Goal: Task Accomplishment & Management: Complete application form

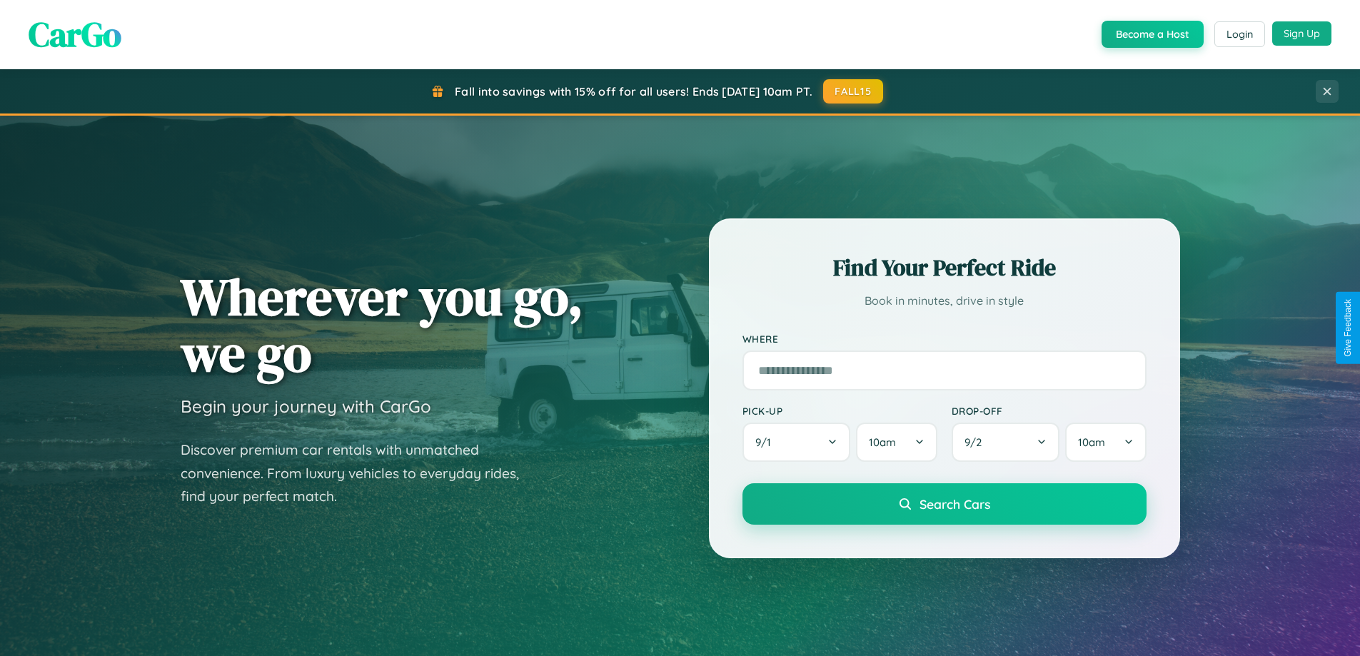
click at [1301, 34] on button "Sign Up" at bounding box center [1301, 33] width 59 height 24
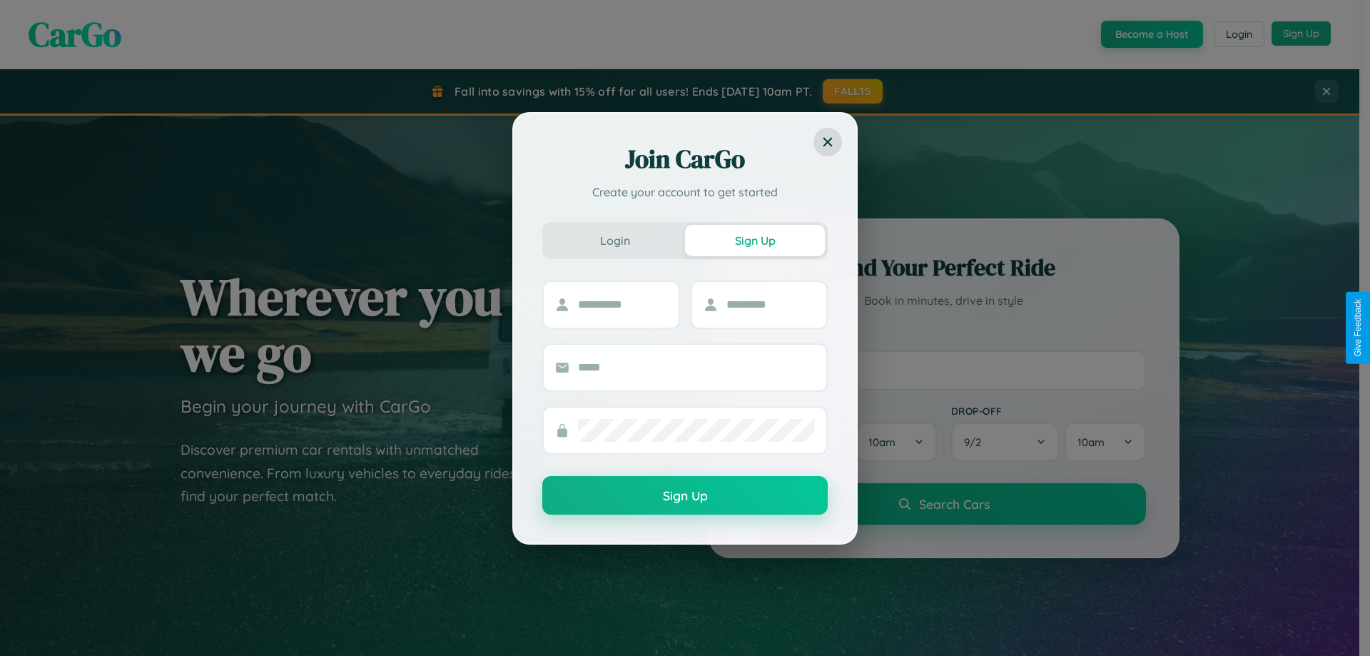
scroll to position [615, 0]
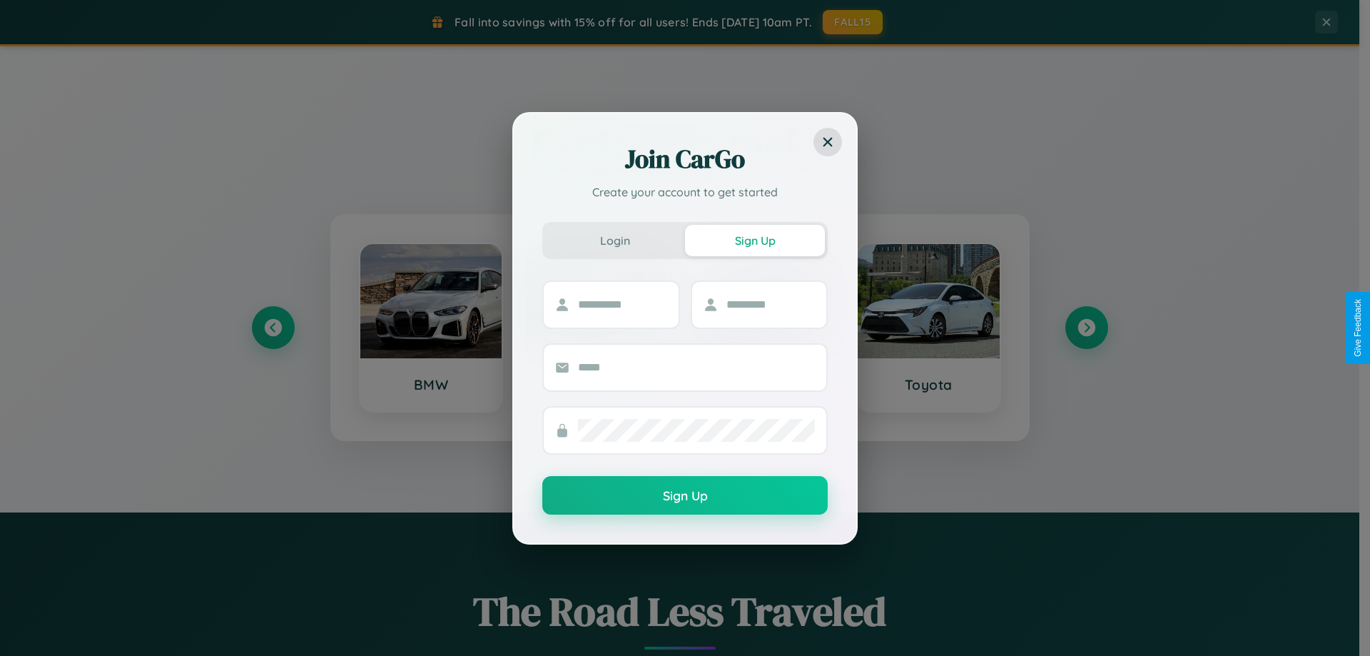
click at [273, 328] on div "Join CarGo Create your account to get started Login Sign Up Sign Up" at bounding box center [685, 328] width 1370 height 656
click at [1086, 328] on div "Join CarGo Create your account to get started Login Sign Up Sign Up" at bounding box center [685, 328] width 1370 height 656
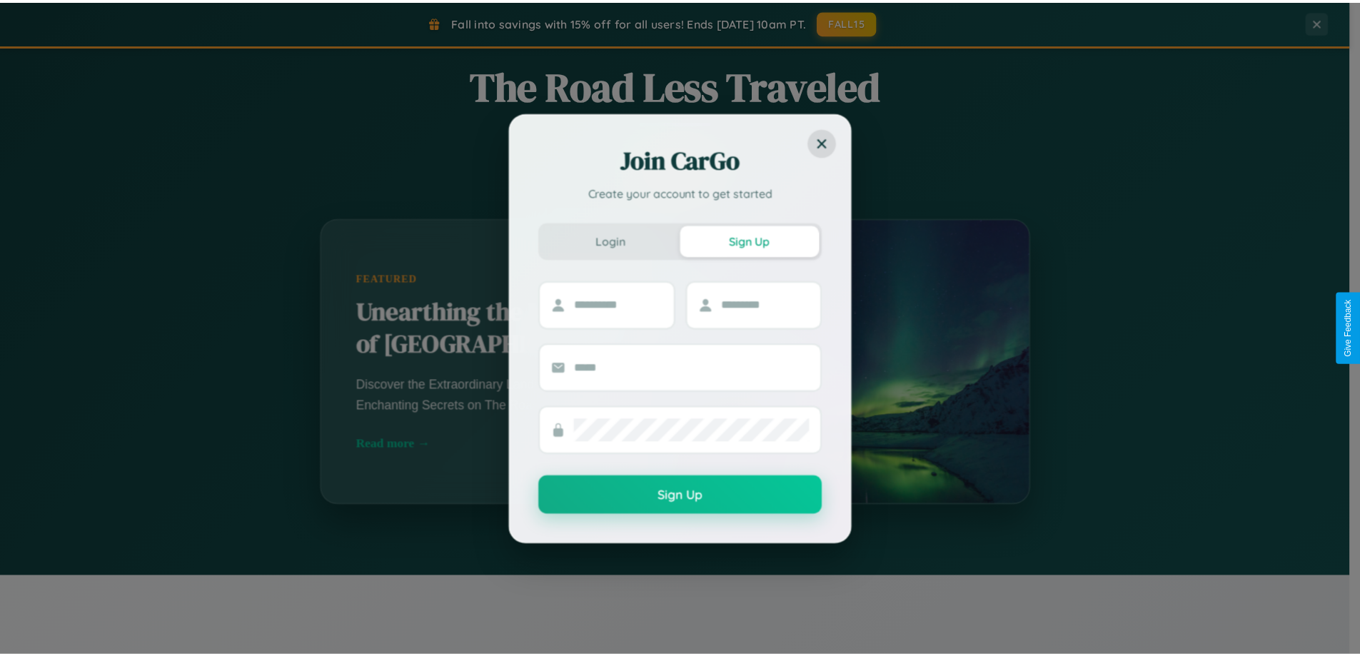
scroll to position [0, 0]
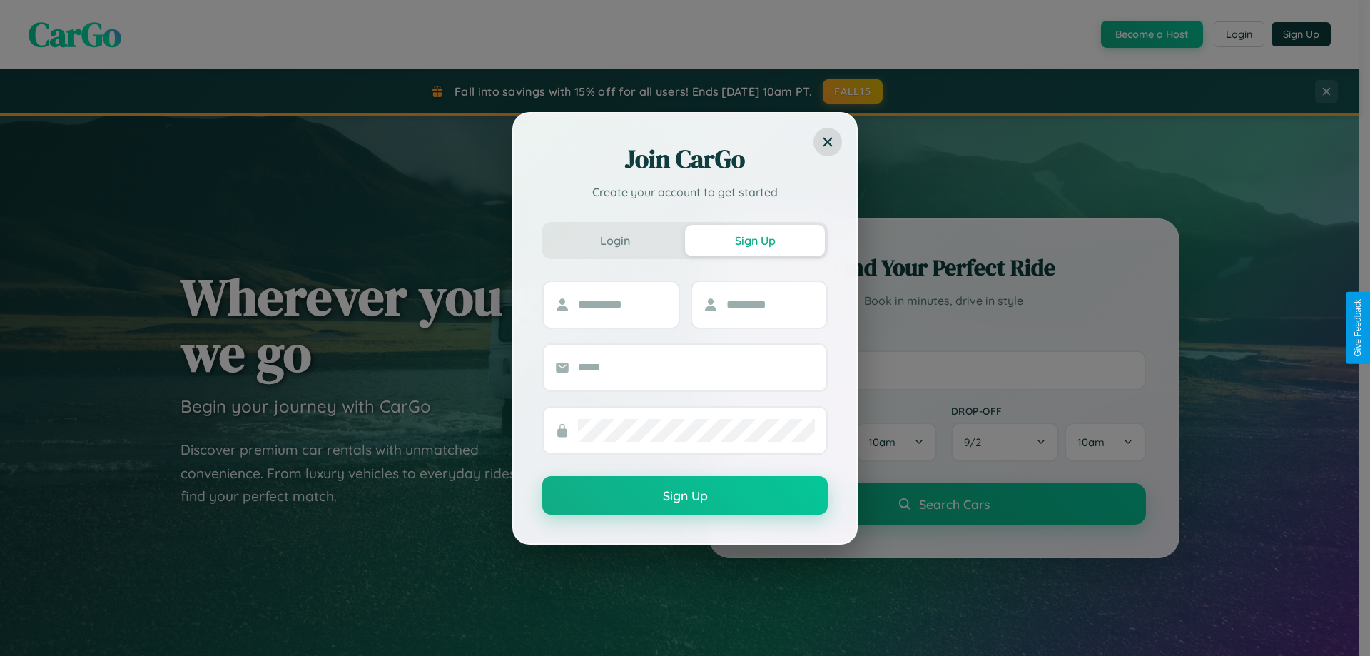
click at [1151, 34] on div "Join CarGo Create your account to get started Login Sign Up Sign Up" at bounding box center [685, 328] width 1370 height 656
click at [755, 240] on button "Sign Up" at bounding box center [755, 240] width 140 height 31
click at [622, 304] on input "text" at bounding box center [622, 304] width 89 height 23
type input "********"
click at [770, 304] on input "text" at bounding box center [771, 304] width 89 height 23
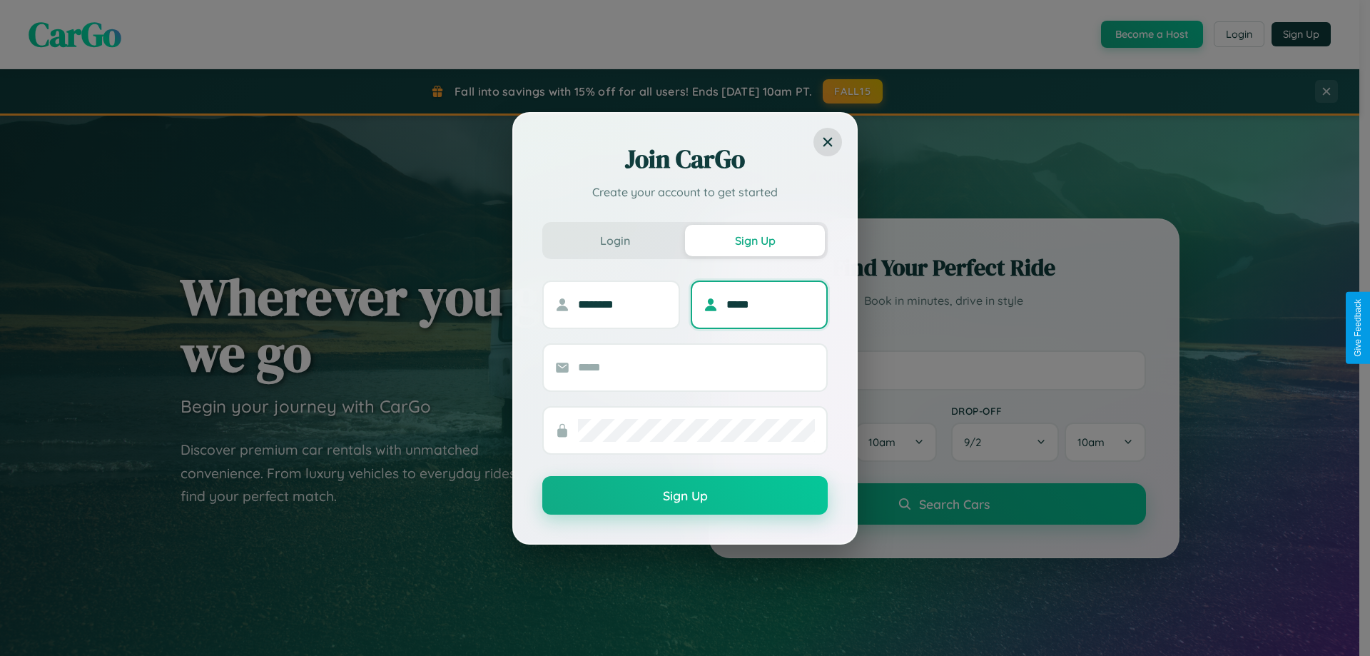
type input "*****"
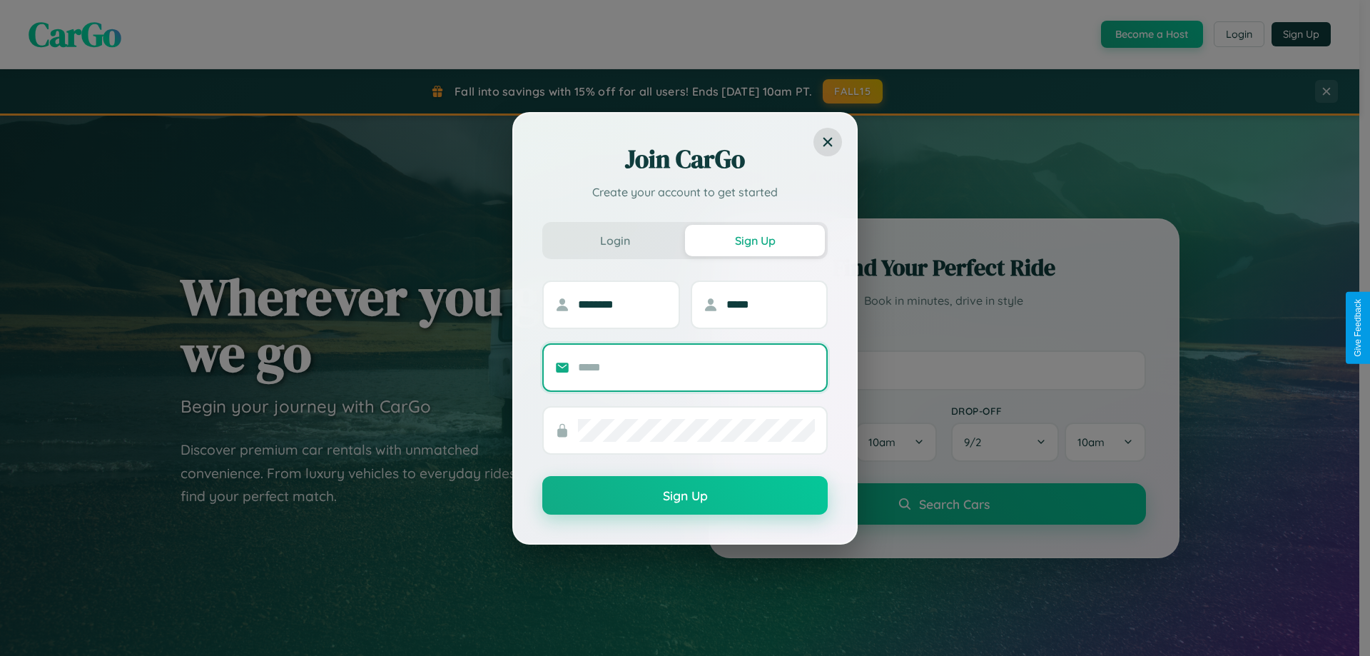
click at [697, 367] on input "text" at bounding box center [696, 367] width 237 height 23
type input "**********"
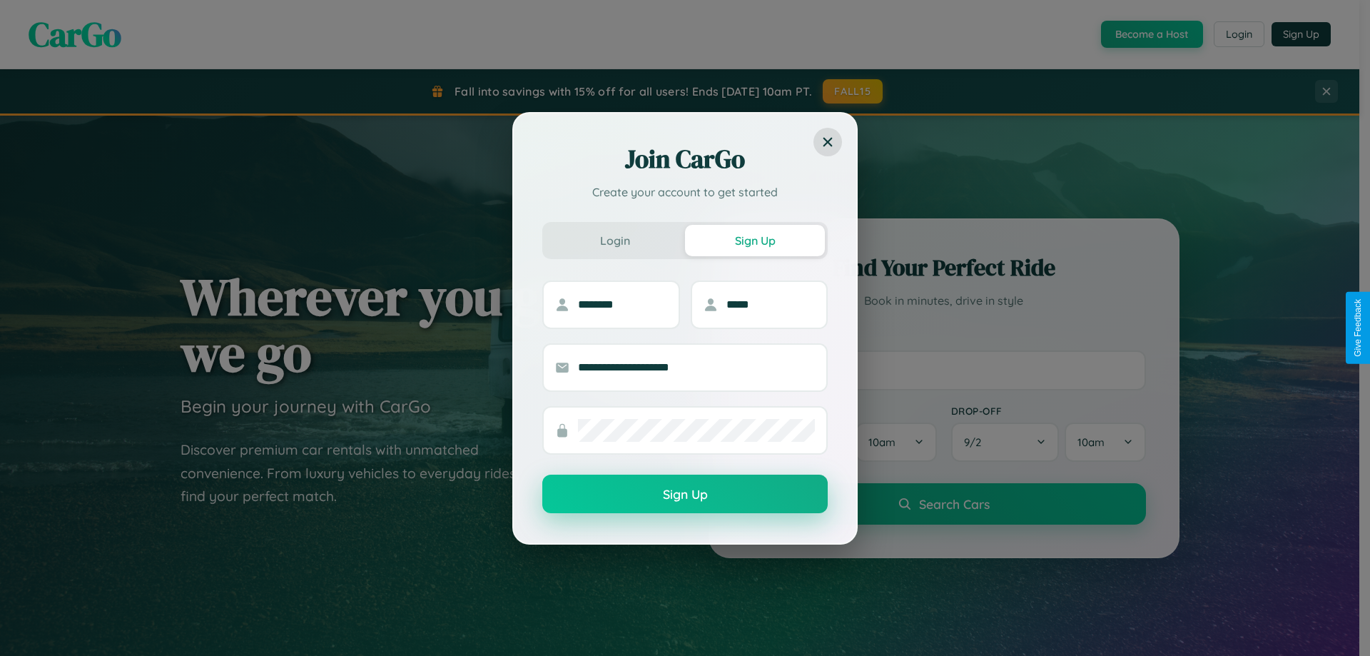
click at [685, 495] on button "Sign Up" at bounding box center [684, 494] width 285 height 39
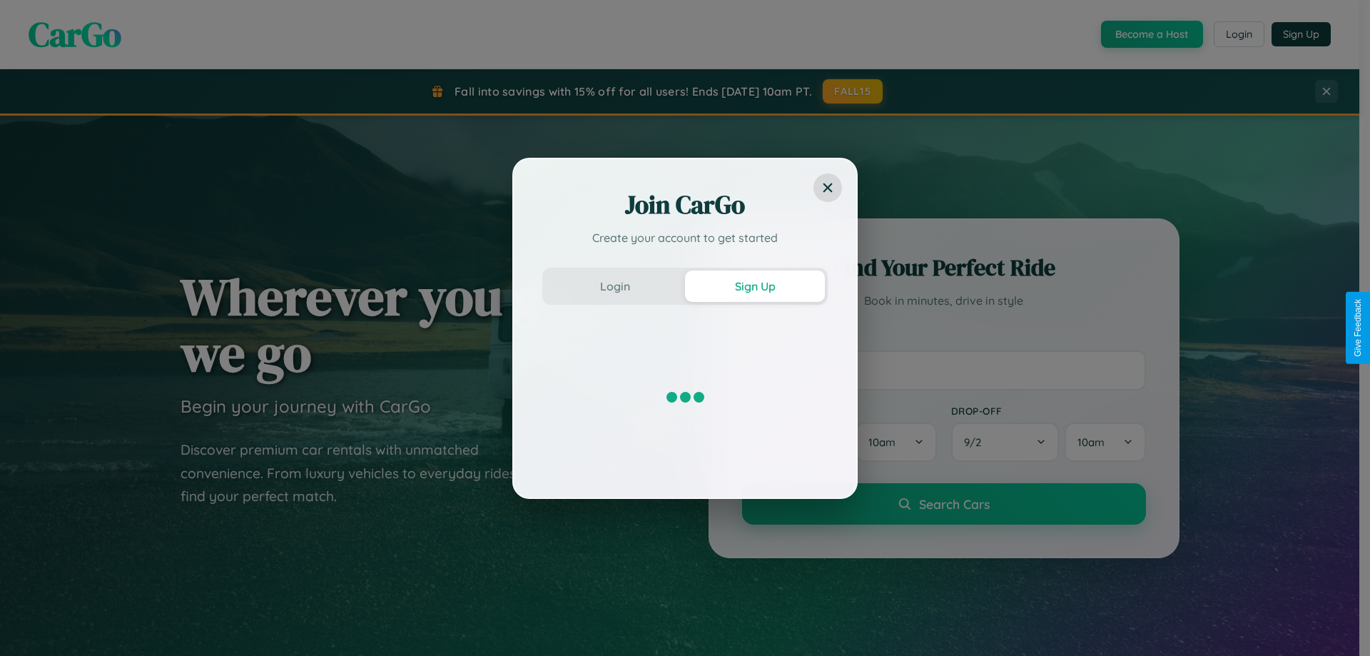
click at [1151, 34] on div "Join CarGo Create your account to get started Login Sign Up" at bounding box center [685, 328] width 1370 height 656
click at [755, 285] on button "Sign Up" at bounding box center [755, 286] width 140 height 31
